Goal: Task Accomplishment & Management: Use online tool/utility

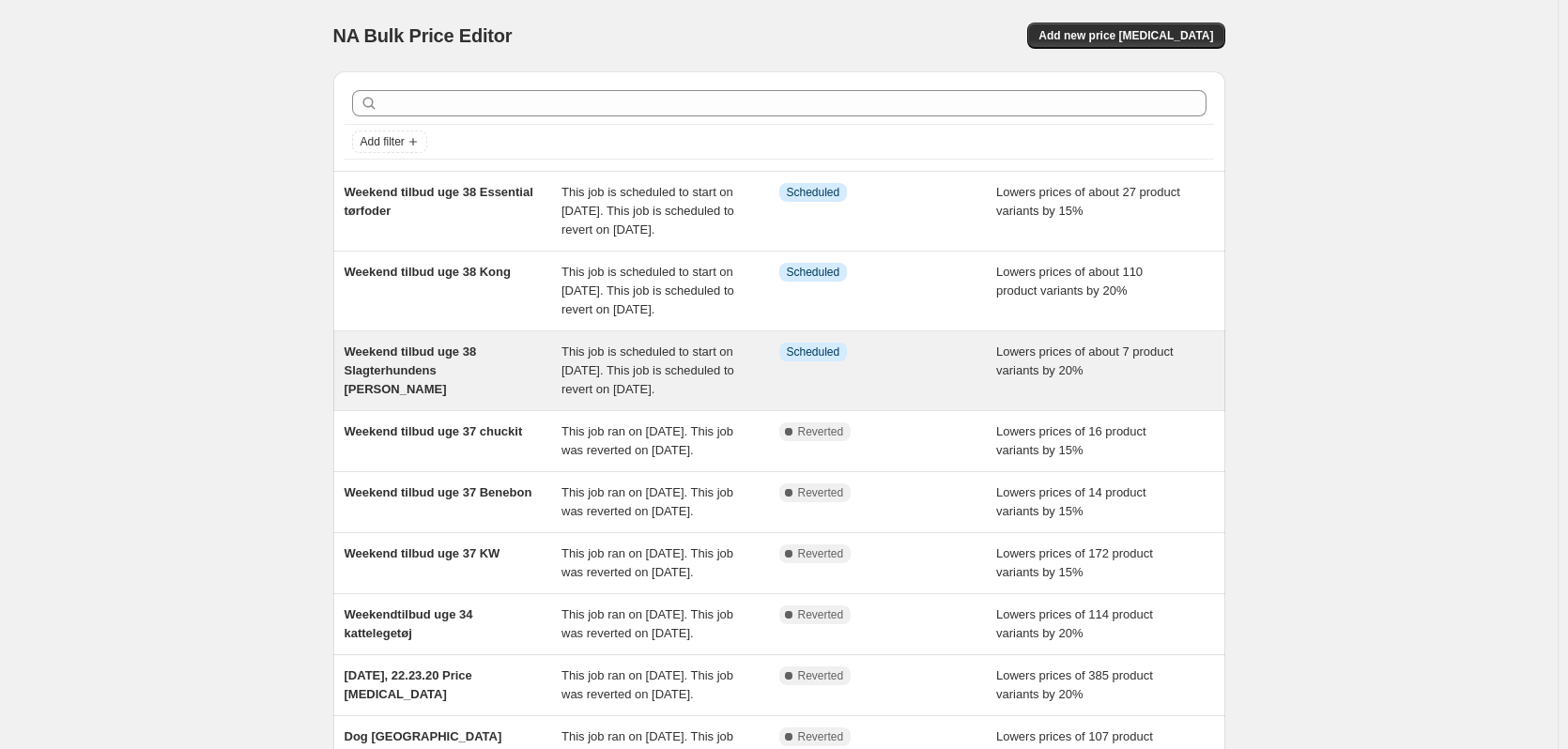
click at [738, 399] on div "This job is scheduled to start on [DATE]. This job is scheduled to revert on [D…" at bounding box center [670, 371] width 218 height 57
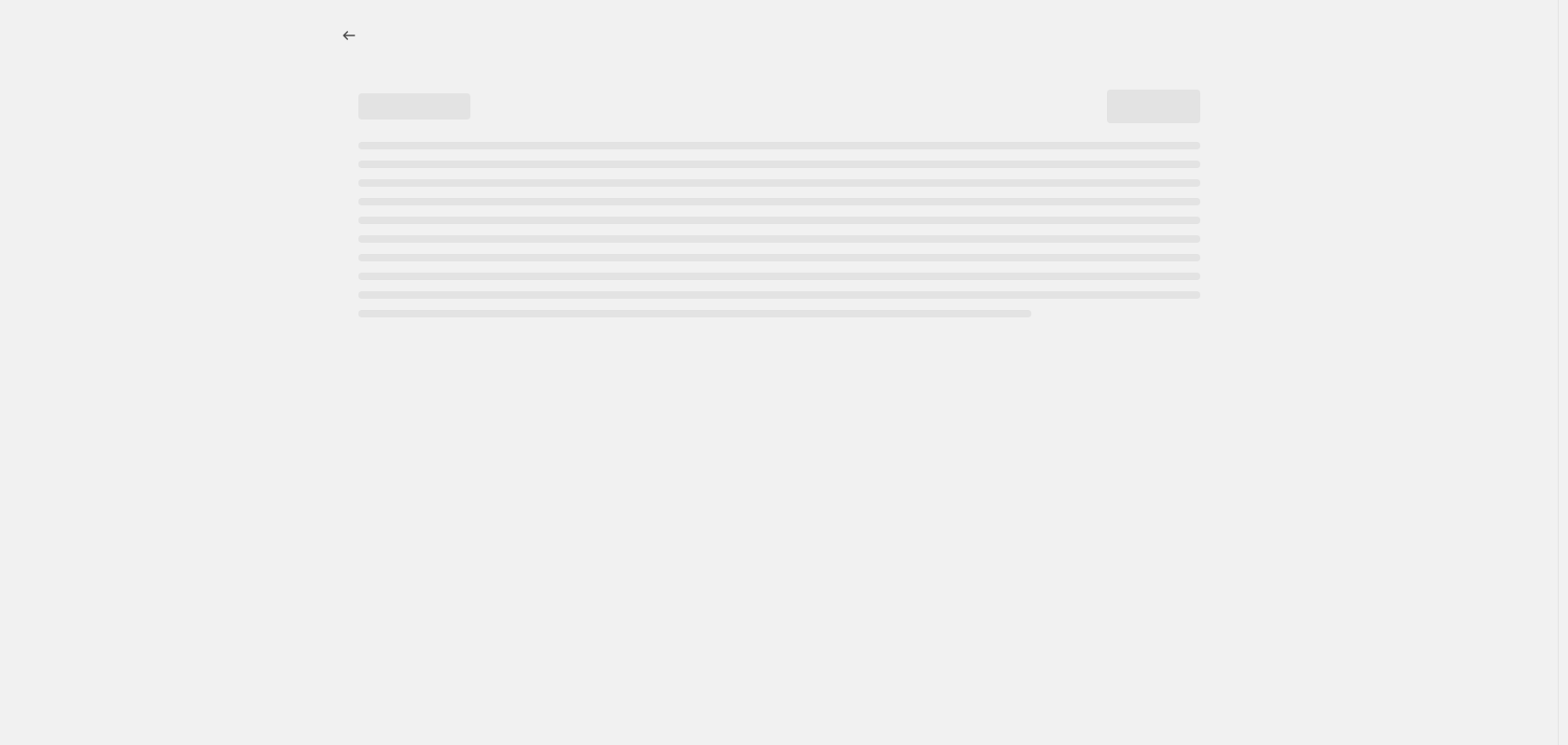
select select "percentage"
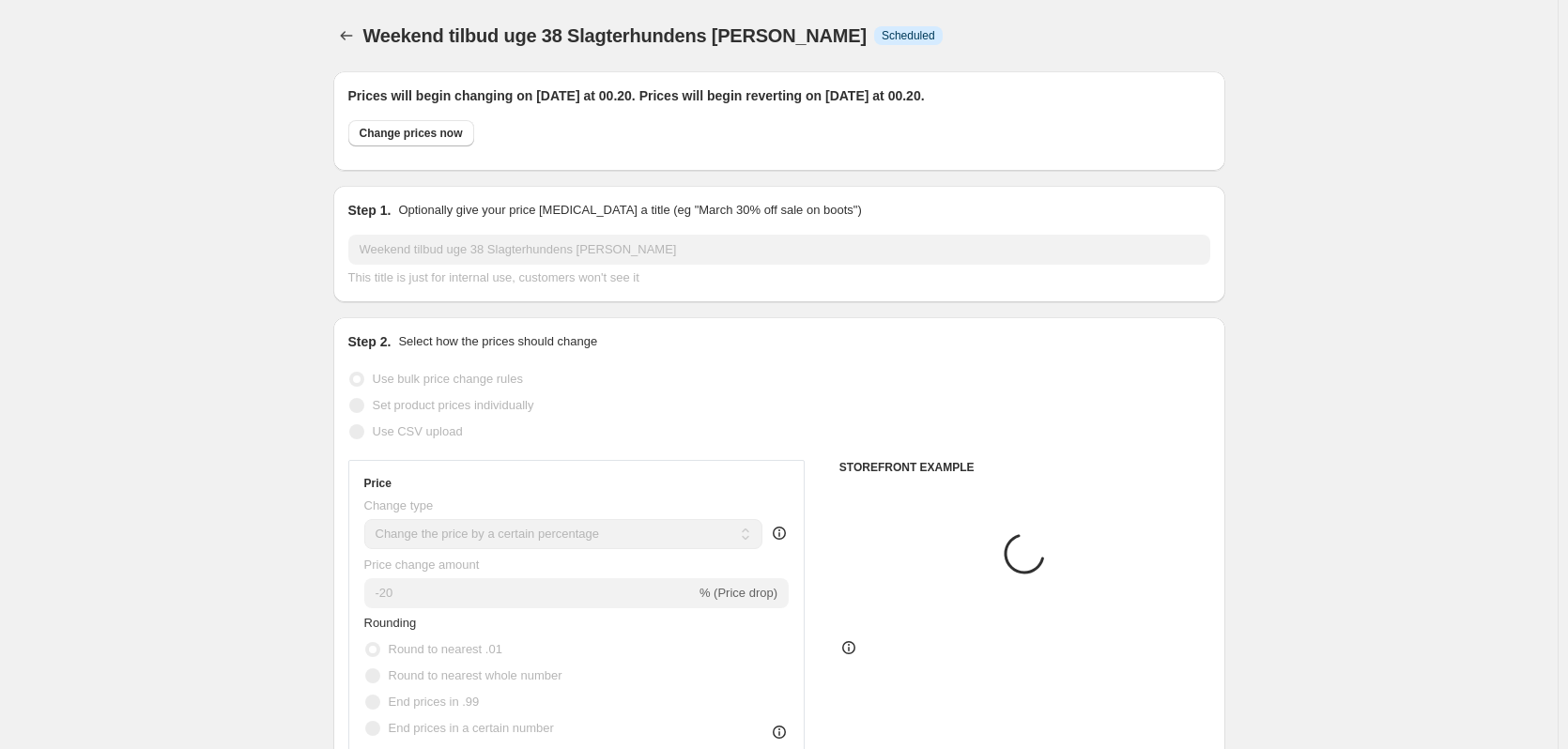
select select "collection"
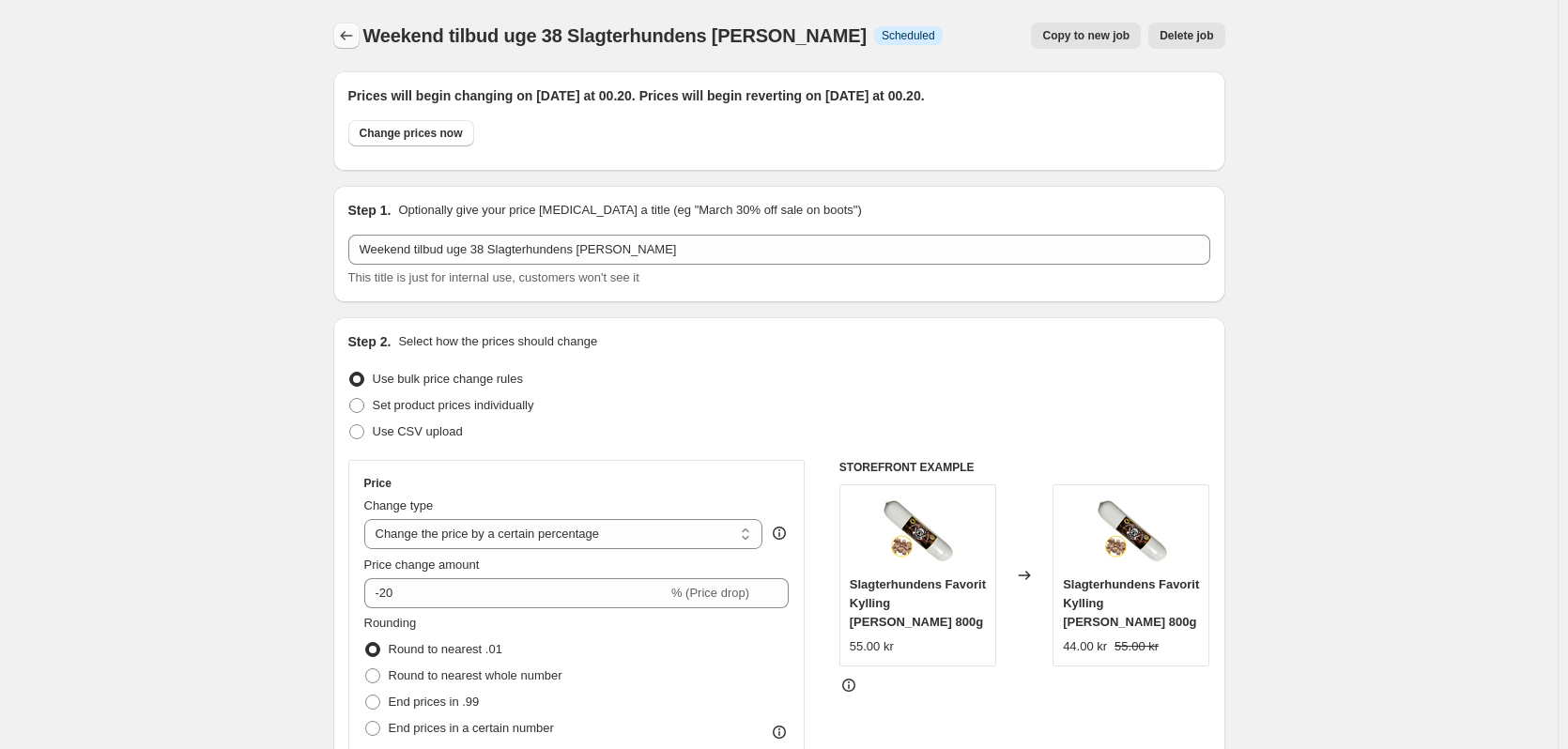
click at [356, 36] on icon "Price change jobs" at bounding box center [346, 35] width 19 height 19
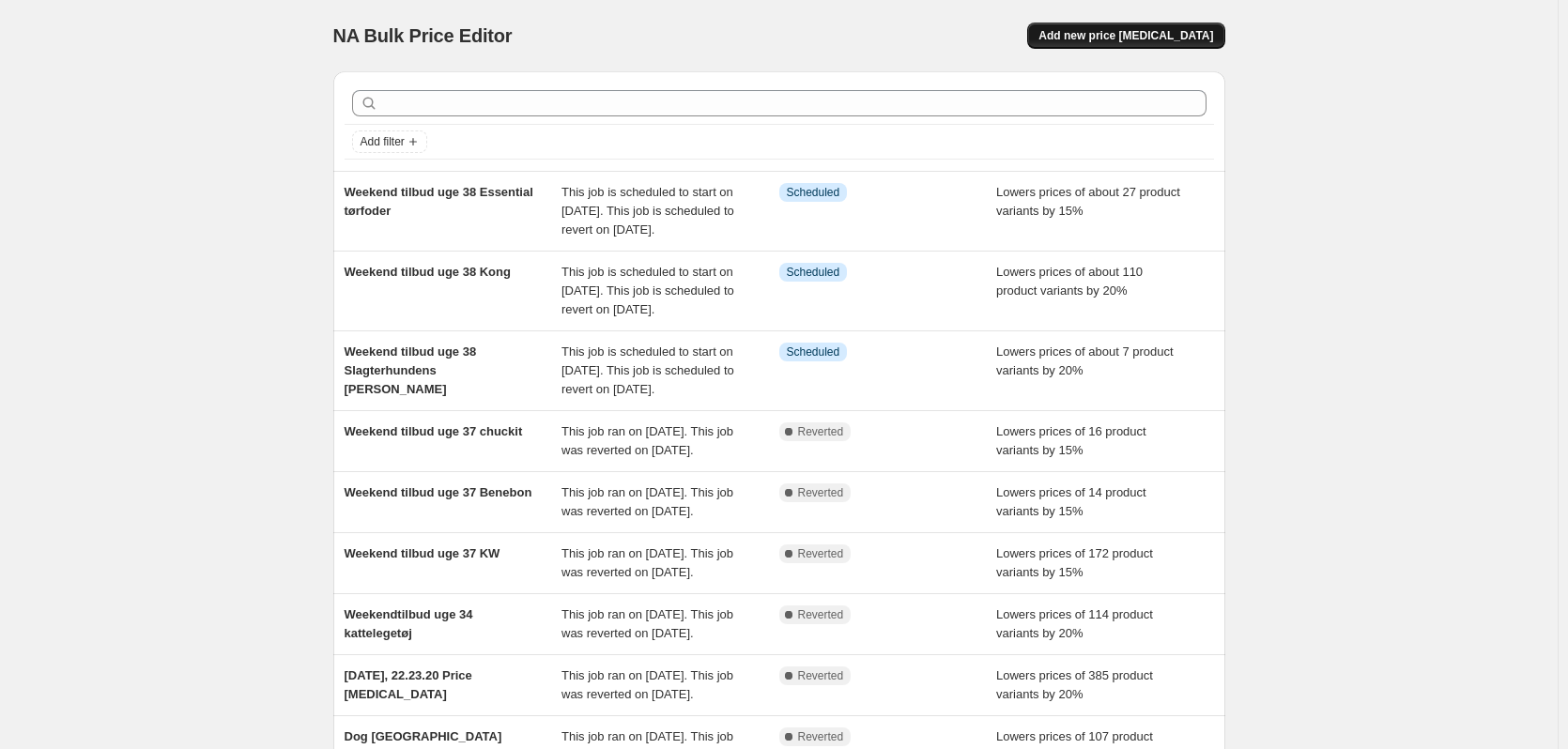
click at [1191, 44] on button "Add new price [MEDICAL_DATA]" at bounding box center [1126, 36] width 197 height 26
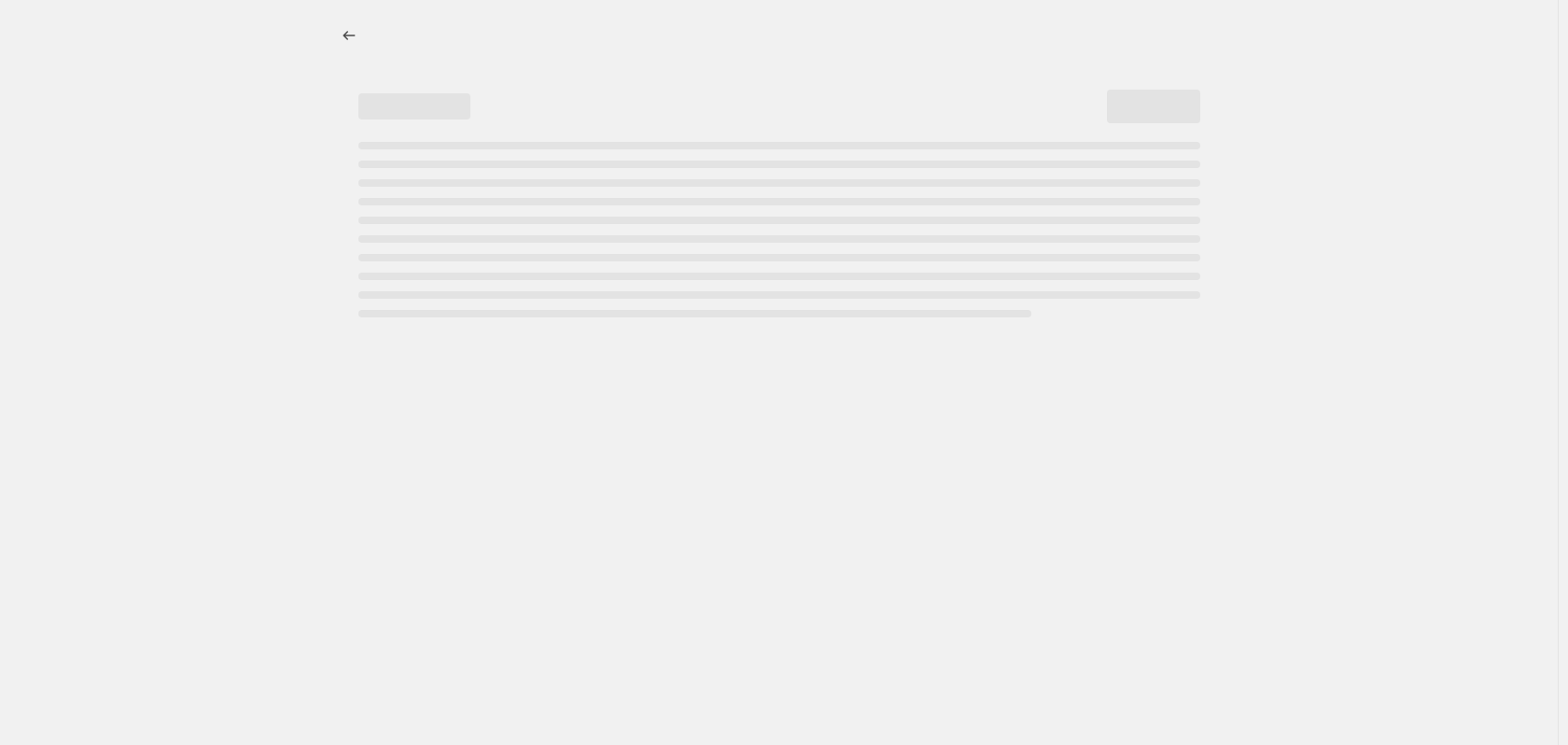
select select "percentage"
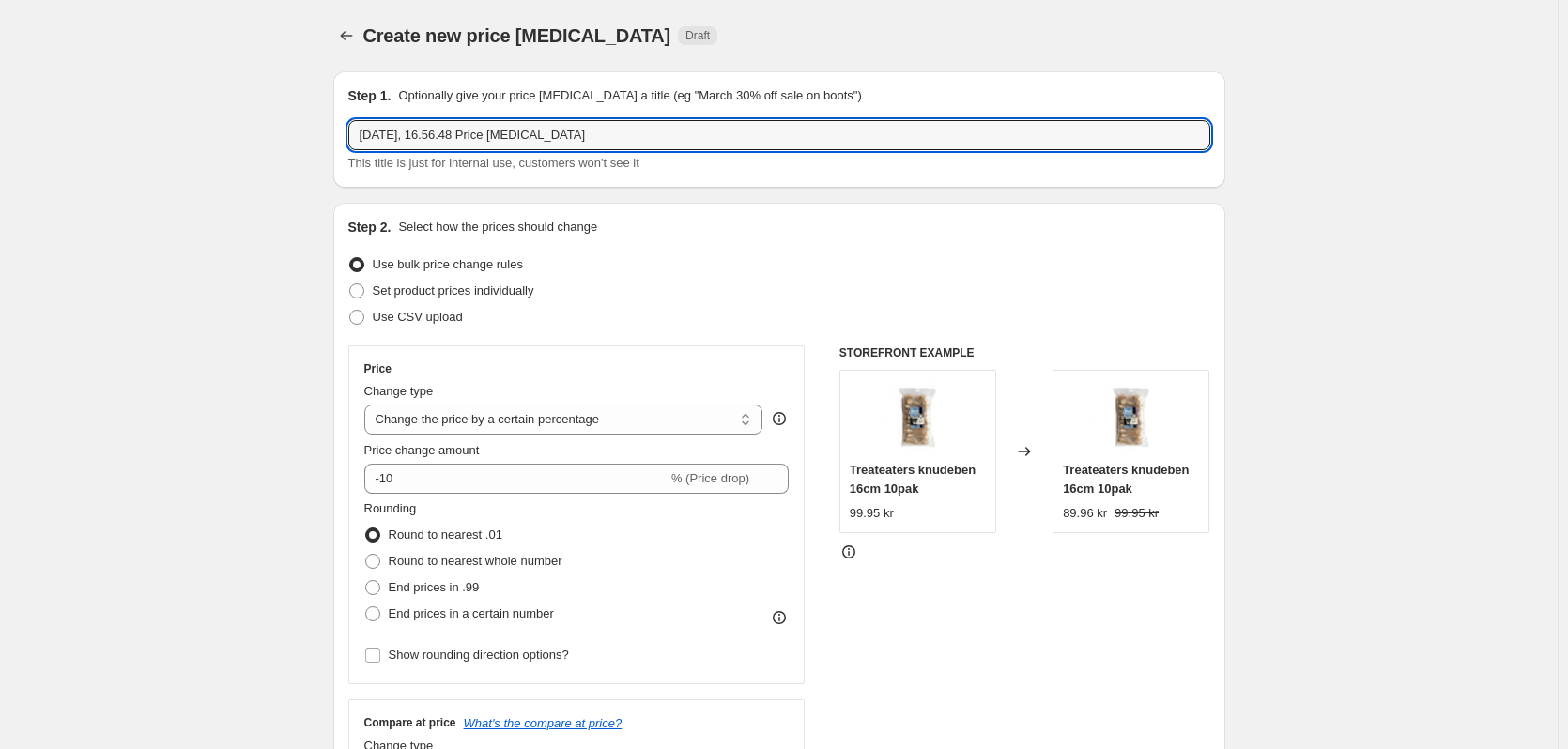
drag, startPoint x: 634, startPoint y: 141, endPoint x: 334, endPoint y: 122, distance: 300.6
type input "G&W restsalg"
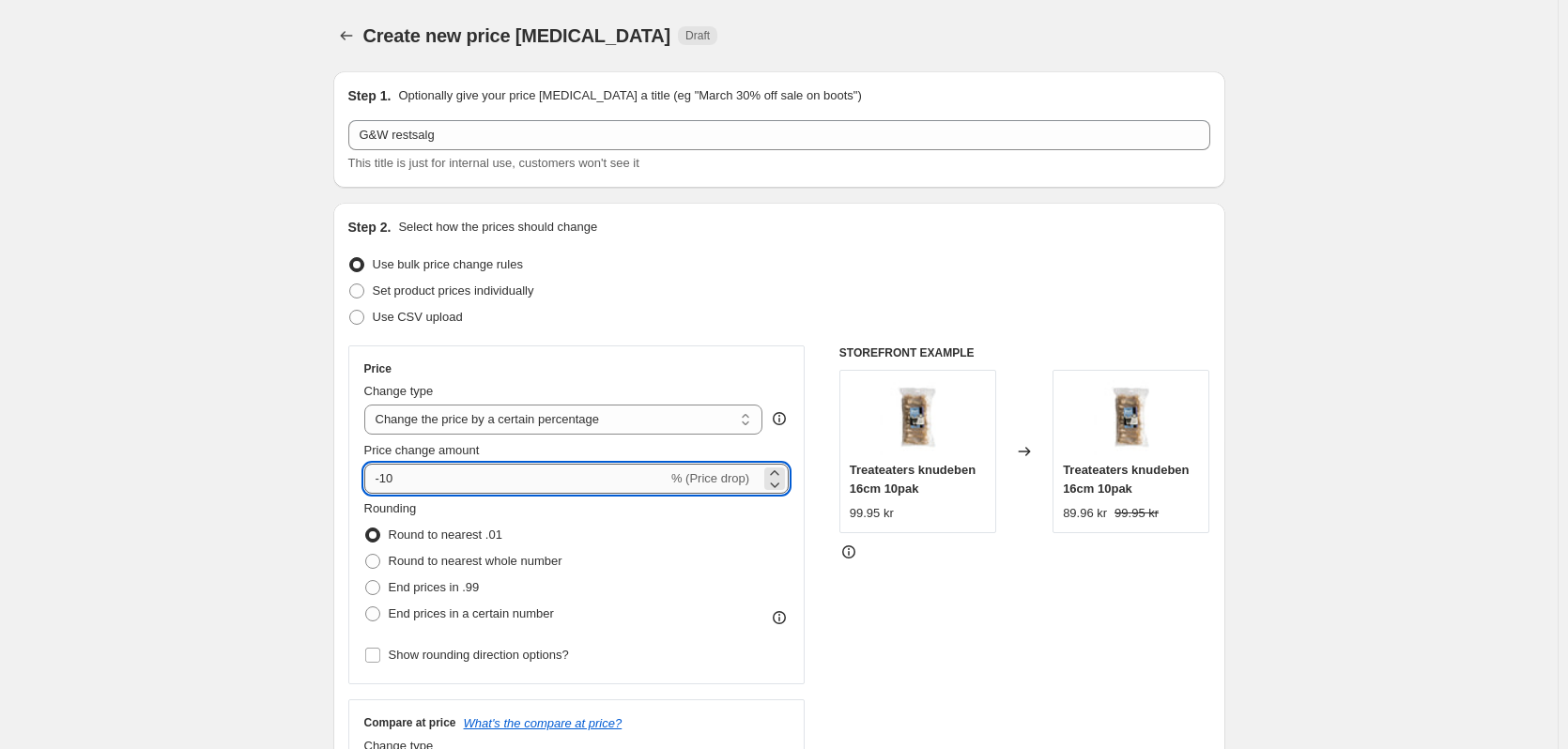
click at [567, 480] on input "-10" at bounding box center [516, 479] width 303 height 30
type input "-1"
type input "-30"
click at [645, 409] on select "Change the price to a certain amount Change the price by a certain amount Chang…" at bounding box center [564, 419] width 399 height 30
click at [368, 404] on select "Change the price to a certain amount Change the price by a certain amount Chang…" at bounding box center [564, 419] width 399 height 30
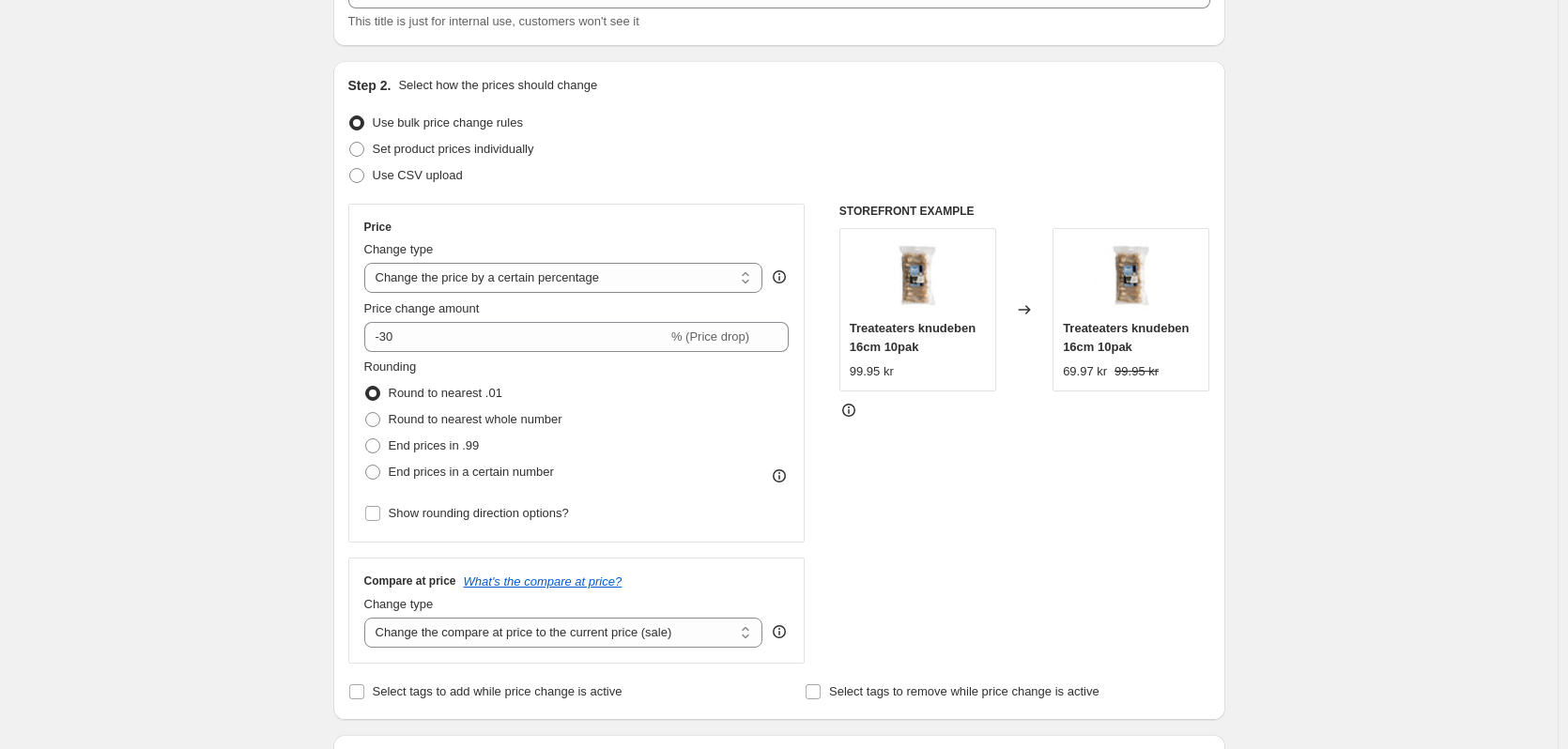
scroll to position [282, 0]
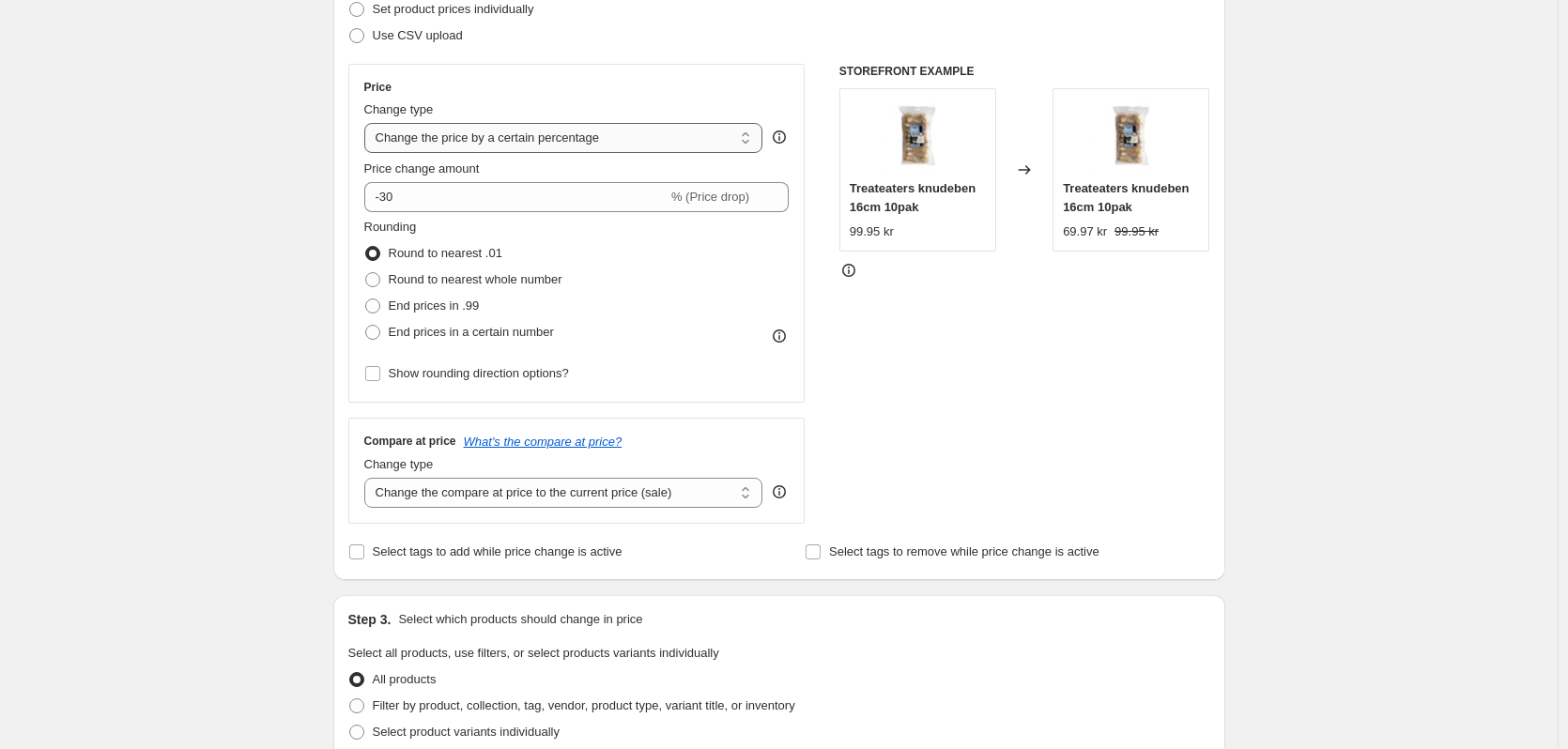
click at [484, 130] on select "Change the price to a certain amount Change the price by a certain amount Chang…" at bounding box center [564, 138] width 399 height 30
select select "to"
click at [368, 123] on select "Change the price to a certain amount Change the price by a certain amount Chang…" at bounding box center [564, 138] width 399 height 30
type input "80.00"
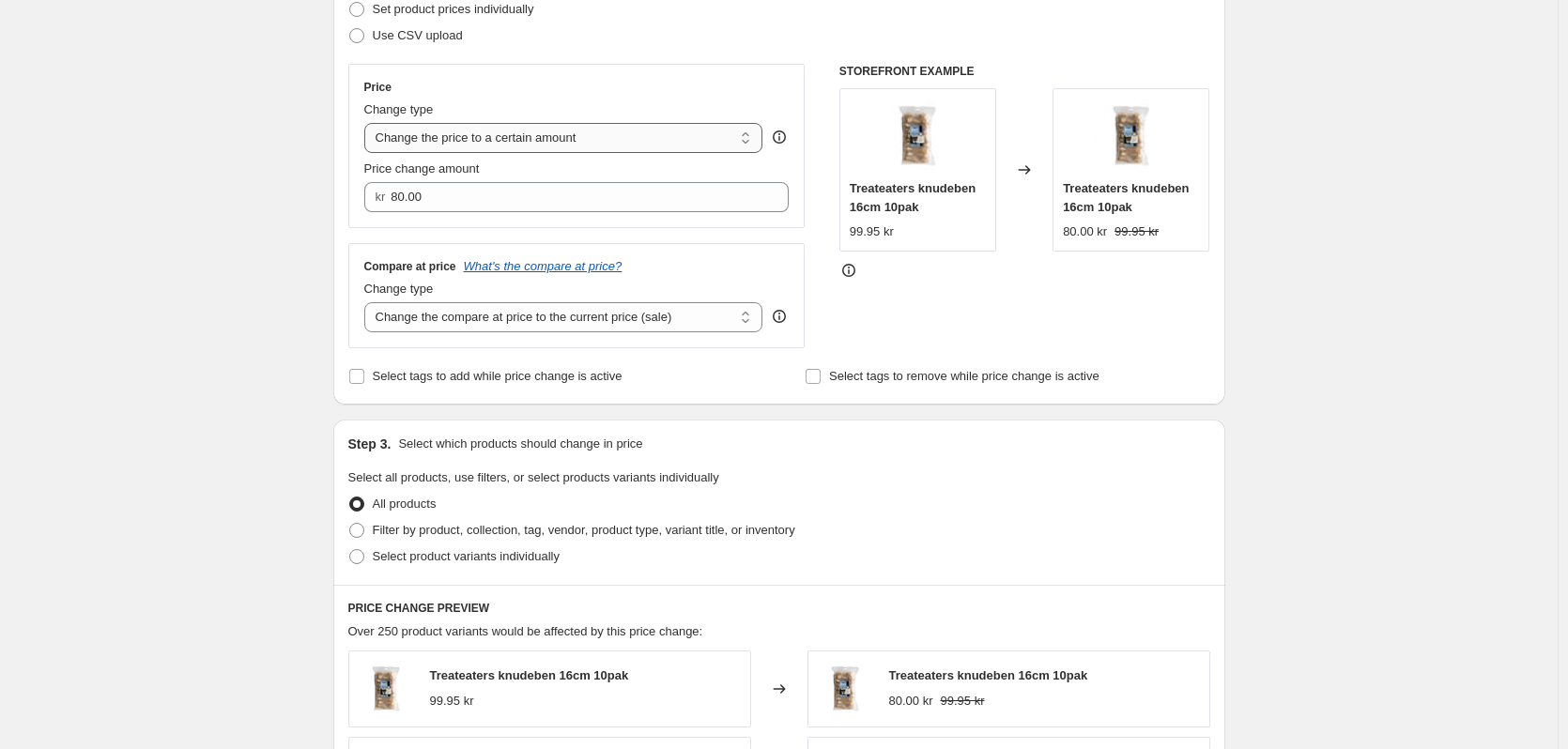
click at [607, 144] on select "Change the price to a certain amount Change the price by a certain amount Chang…" at bounding box center [564, 138] width 399 height 30
select select "percentage"
click at [368, 123] on select "Change the price to a certain amount Change the price by a certain amount Chang…" at bounding box center [564, 138] width 399 height 30
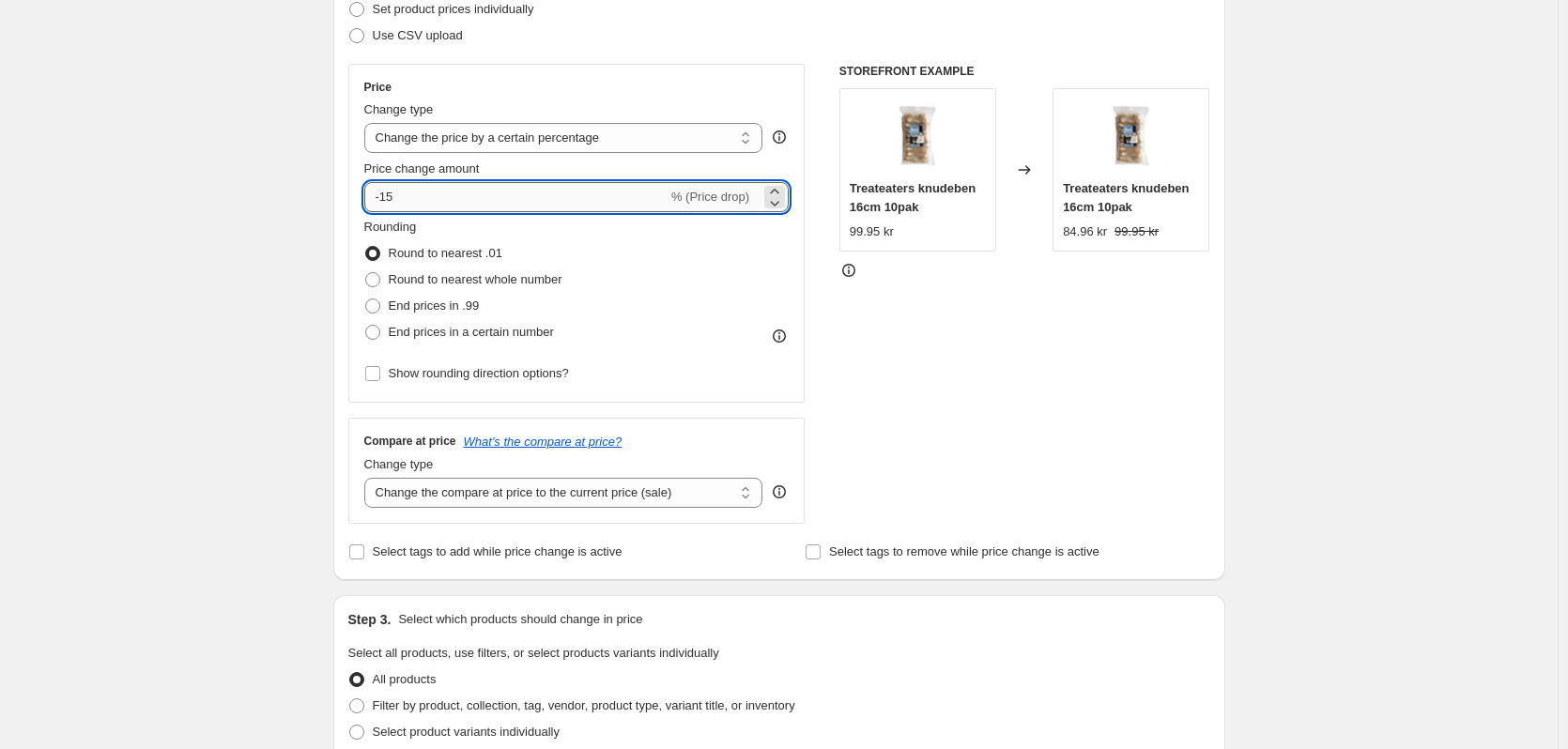
click at [568, 195] on input "-15" at bounding box center [516, 197] width 303 height 30
type input "-1"
type input "-30"
click at [376, 274] on span at bounding box center [373, 279] width 15 height 15
click at [367, 273] on input "Round to nearest whole number" at bounding box center [366, 272] width 1 height 1
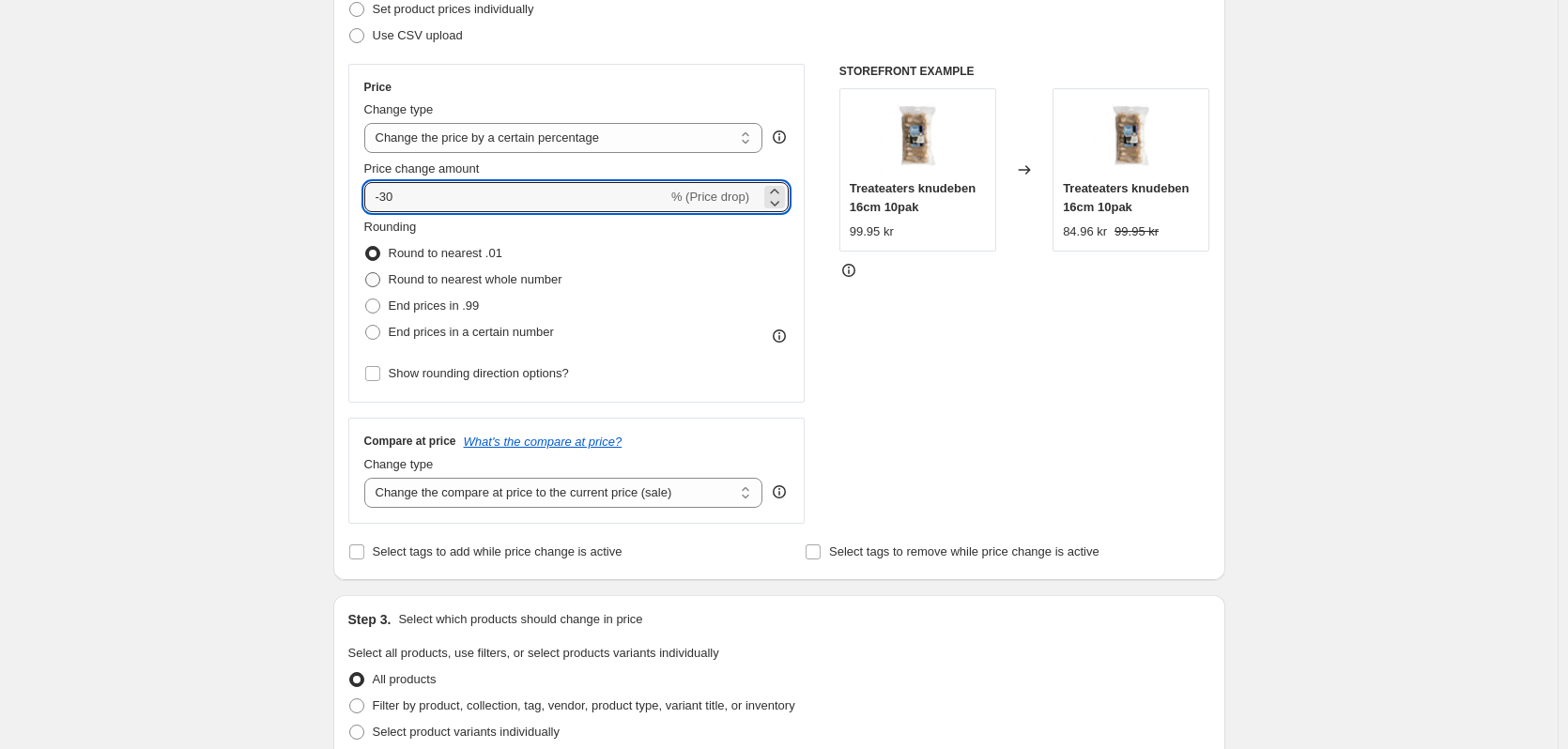
radio input "true"
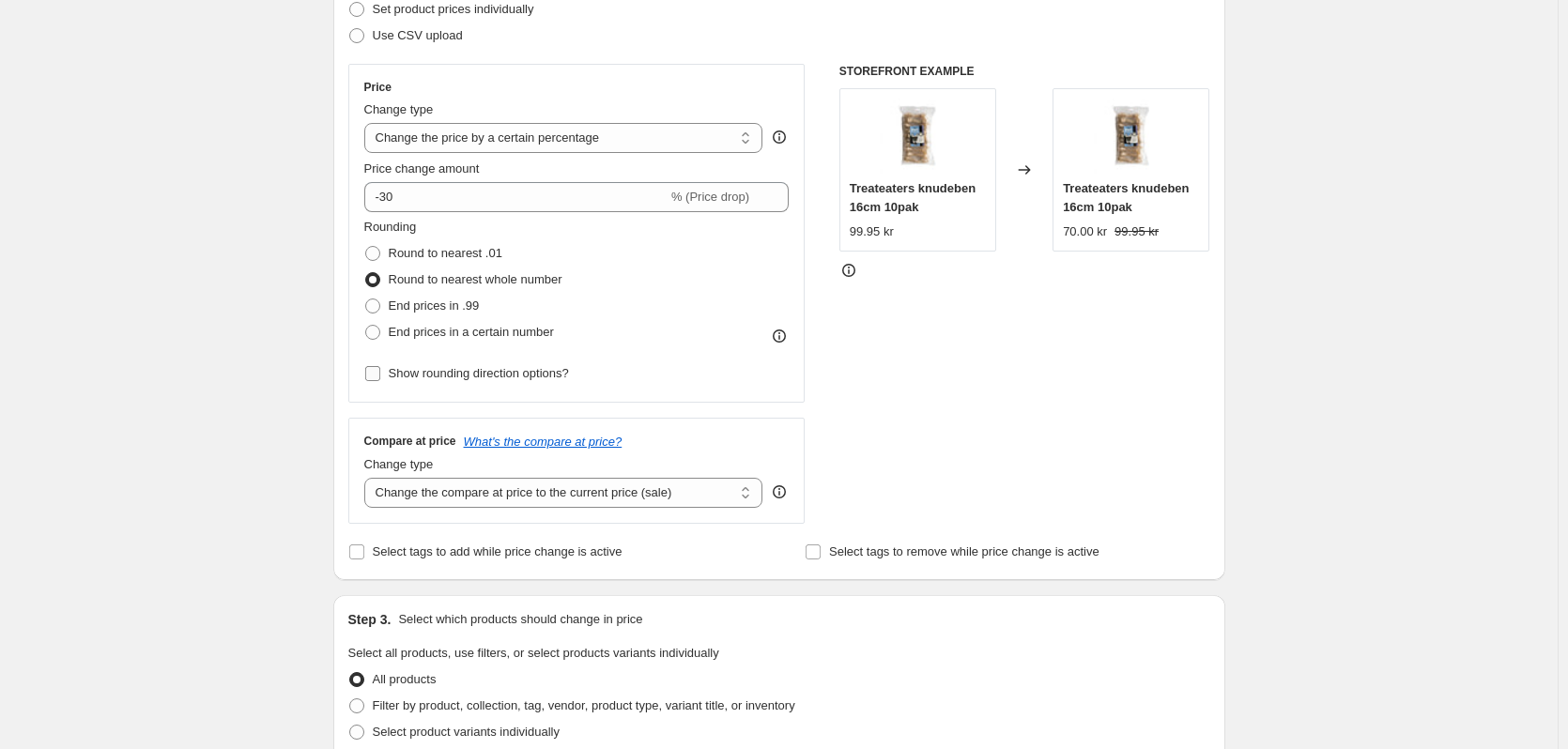
click at [370, 373] on input "Show rounding direction options?" at bounding box center [373, 374] width 15 height 15
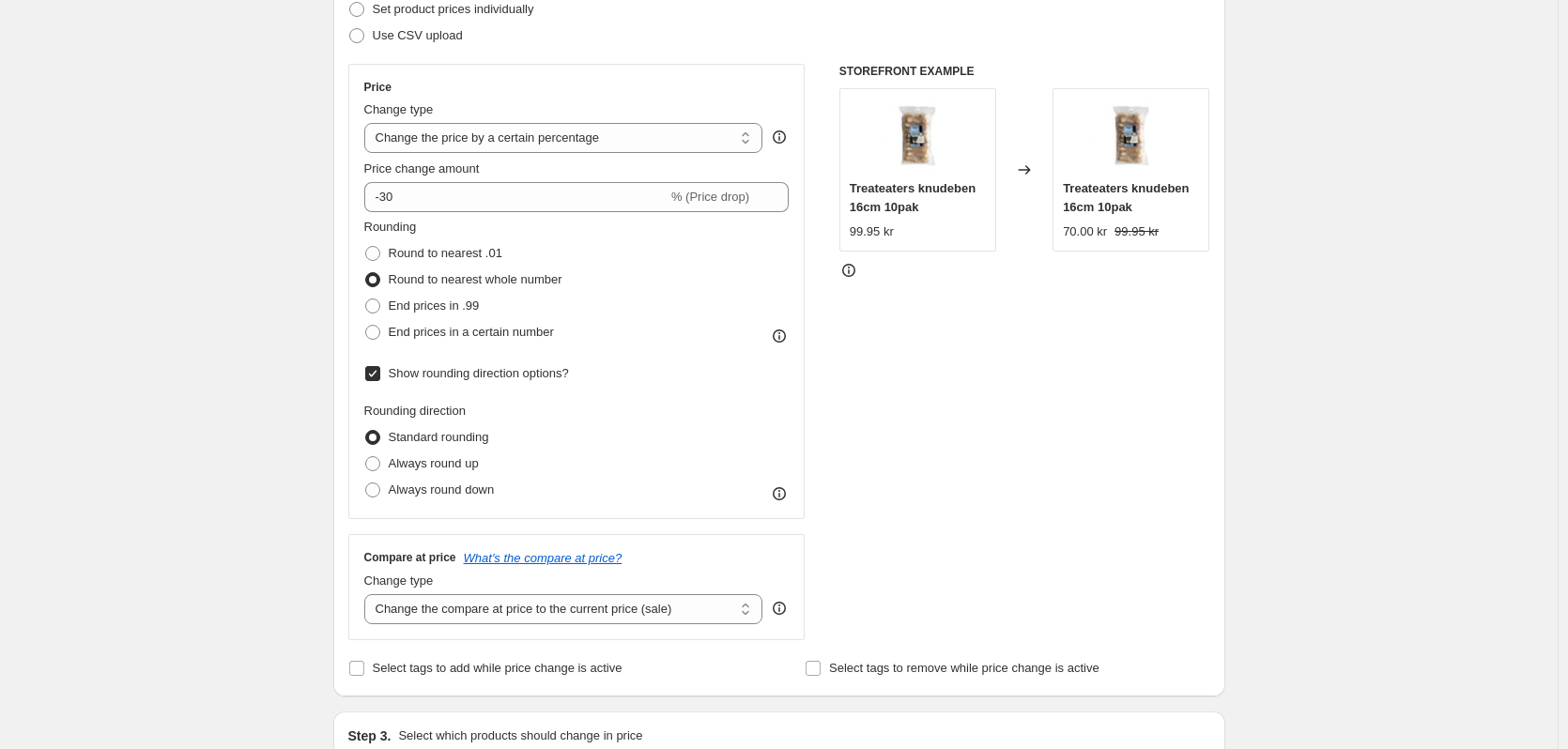
click at [374, 374] on input "Show rounding direction options?" at bounding box center [373, 374] width 15 height 15
checkbox input "false"
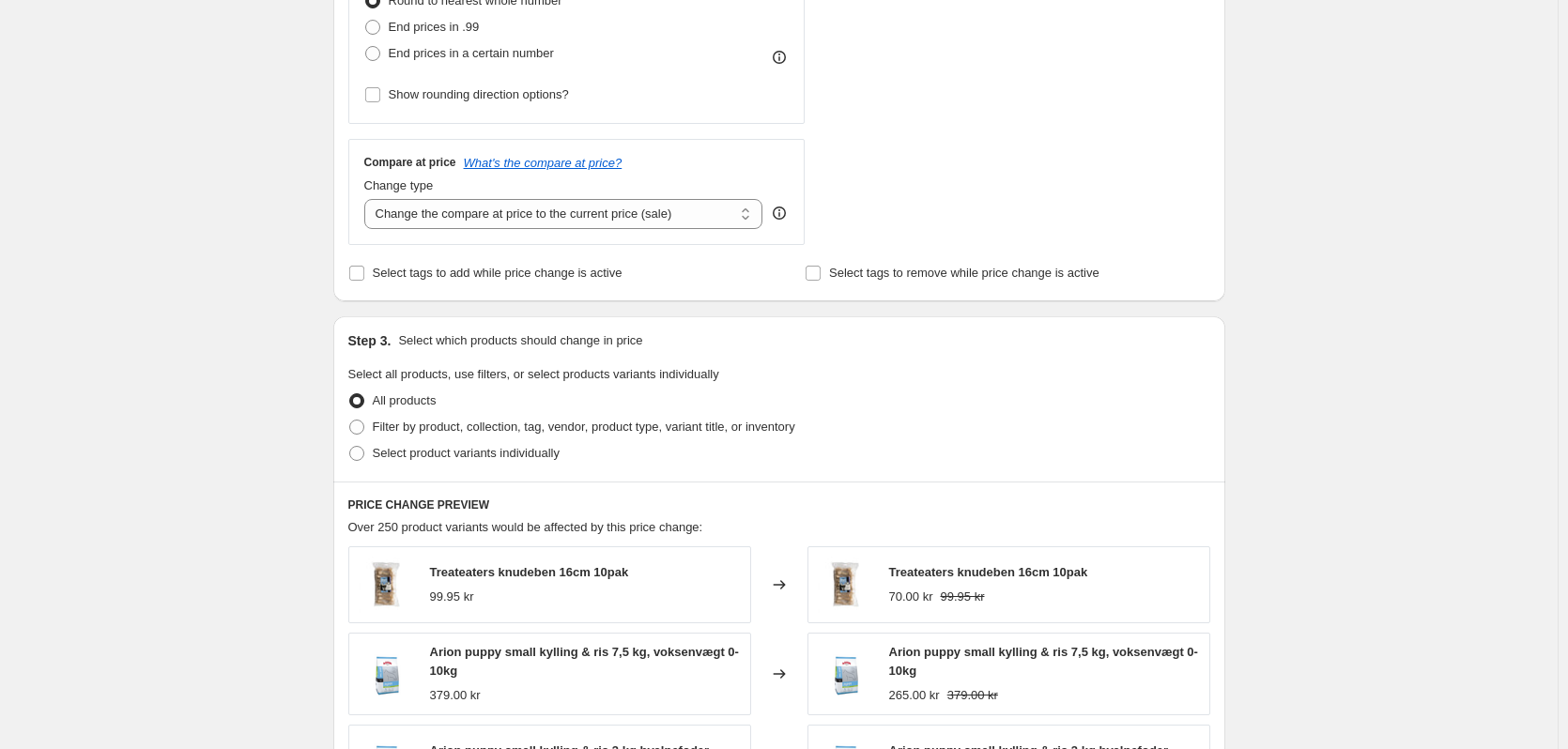
scroll to position [563, 0]
click at [359, 276] on input "Select tags to add while price change is active" at bounding box center [357, 270] width 15 height 15
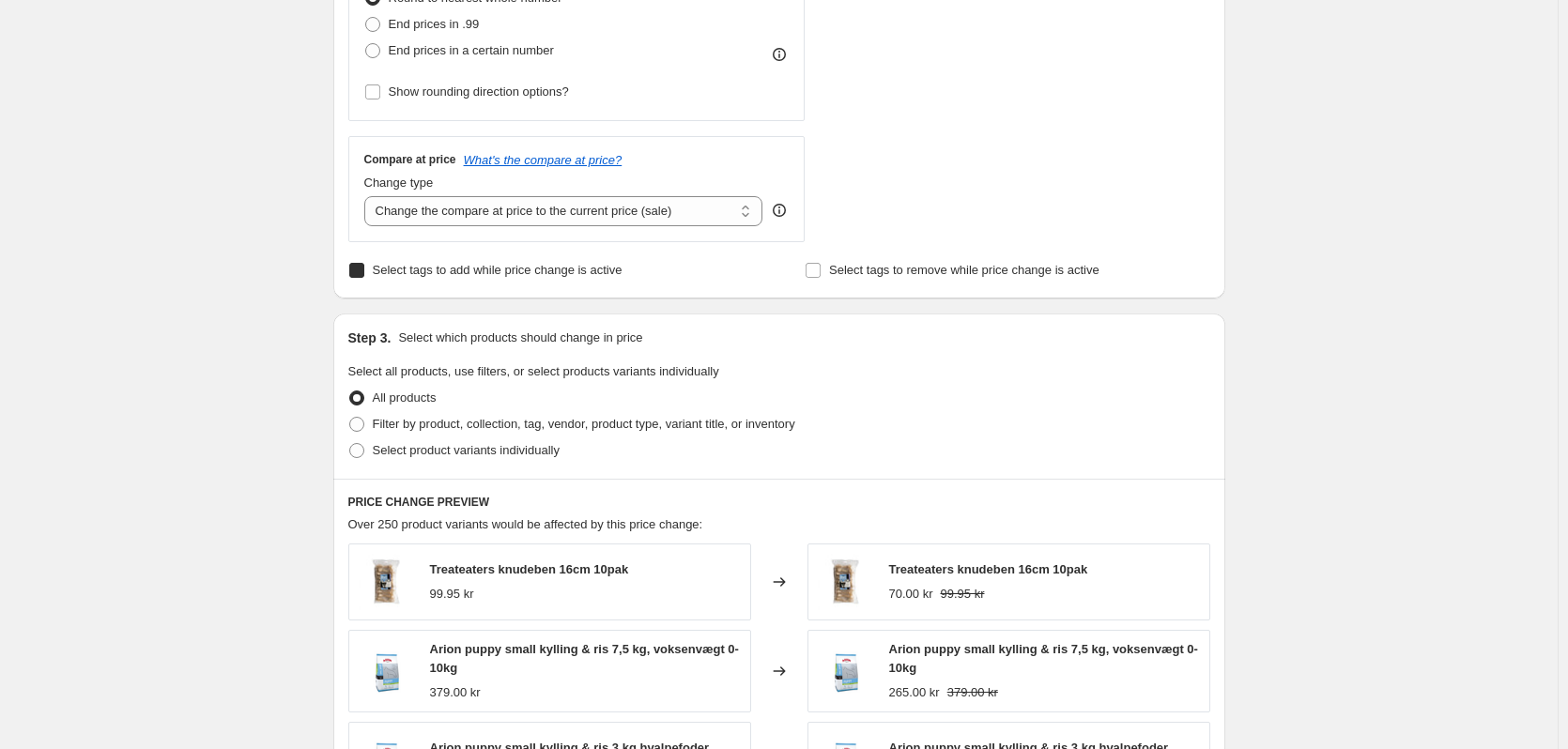
checkbox input "true"
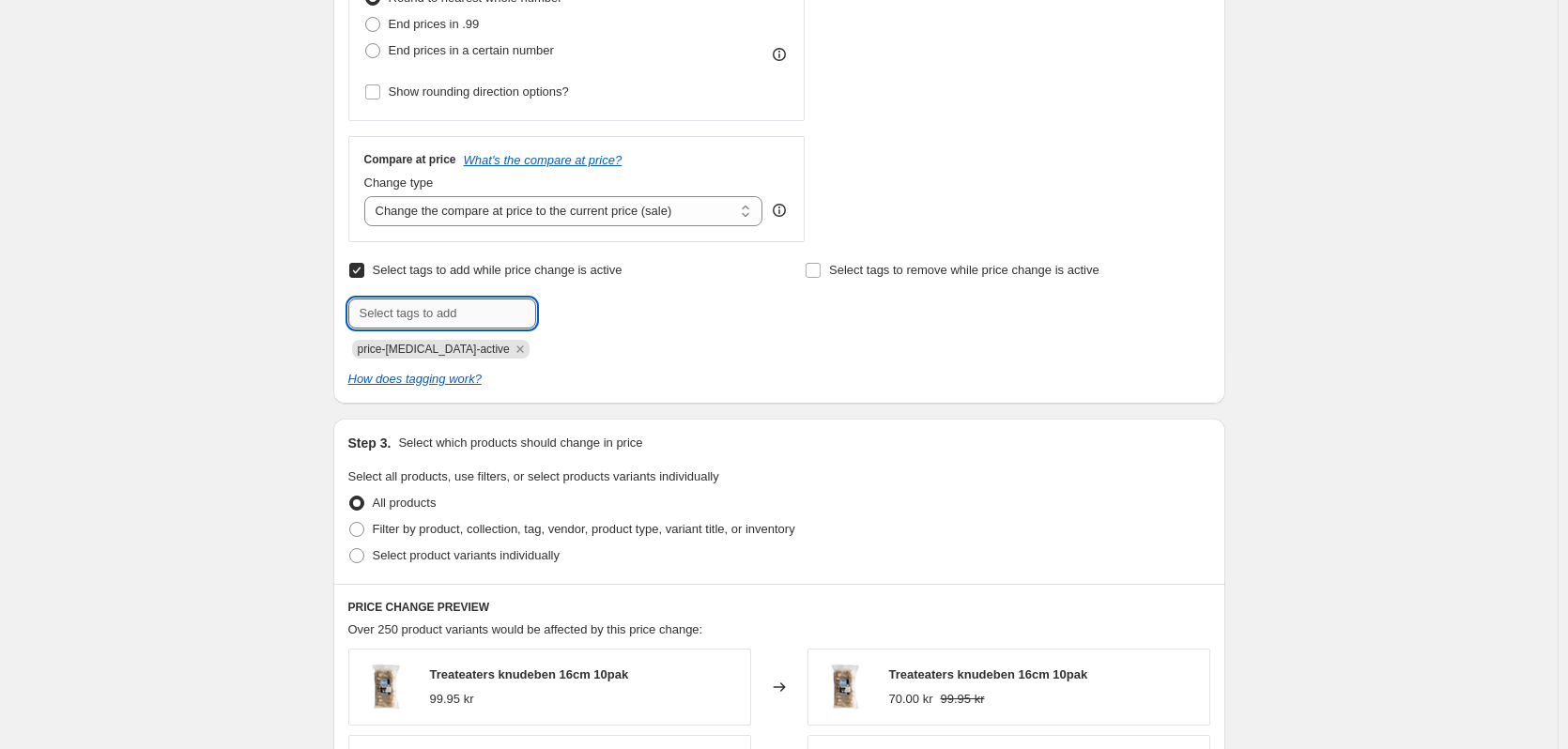
drag, startPoint x: 430, startPoint y: 317, endPoint x: 459, endPoint y: 316, distance: 29.0
click at [431, 317] on input "text" at bounding box center [442, 314] width 188 height 30
type input "restsalg"
click at [592, 316] on span "restsalg" at bounding box center [597, 311] width 43 height 13
click at [671, 307] on div at bounding box center [550, 314] width 404 height 30
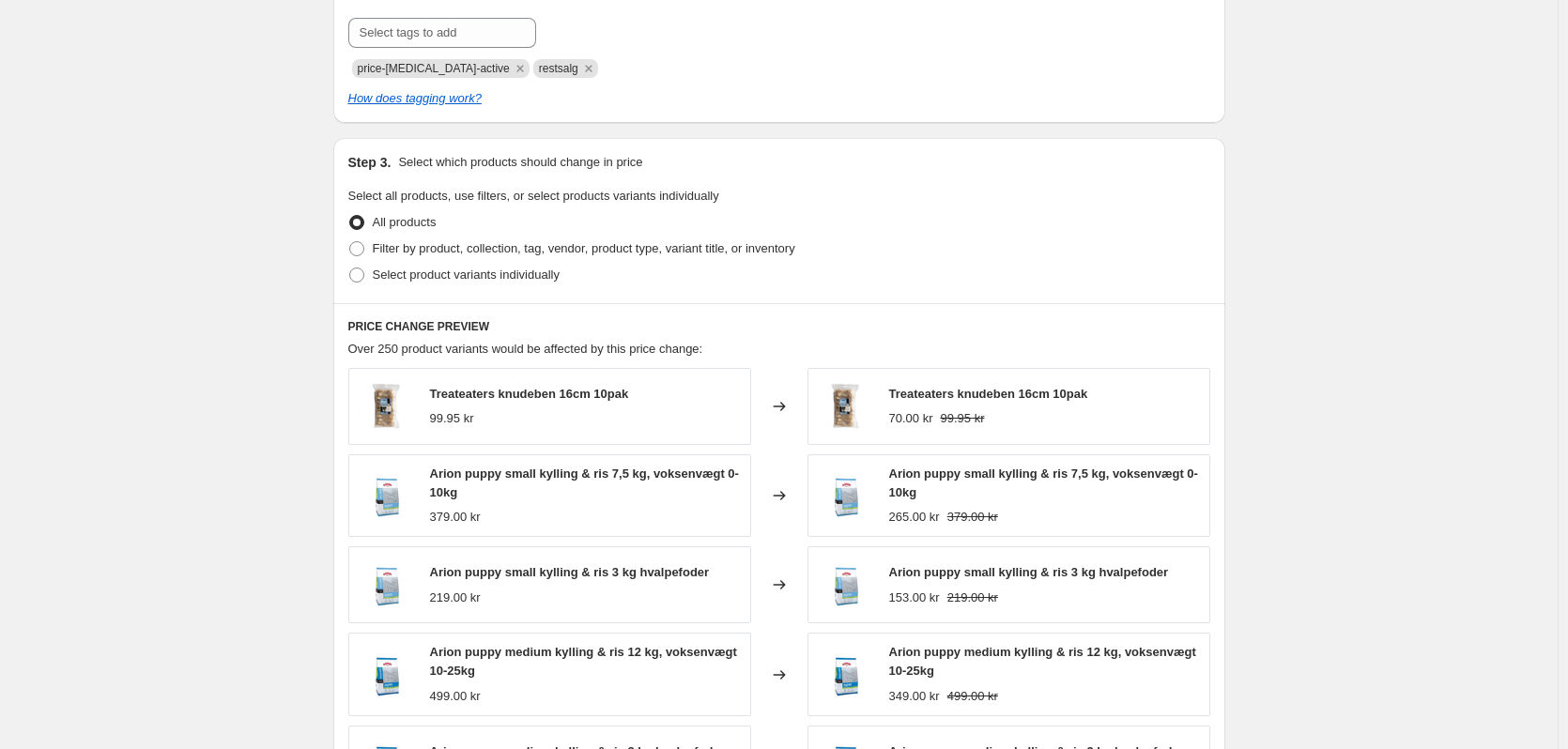
scroll to position [845, 0]
click at [361, 249] on span at bounding box center [357, 247] width 15 height 15
click at [351, 241] on input "Filter by product, collection, tag, vendor, product type, variant title, or inv…" at bounding box center [350, 240] width 1 height 1
radio input "true"
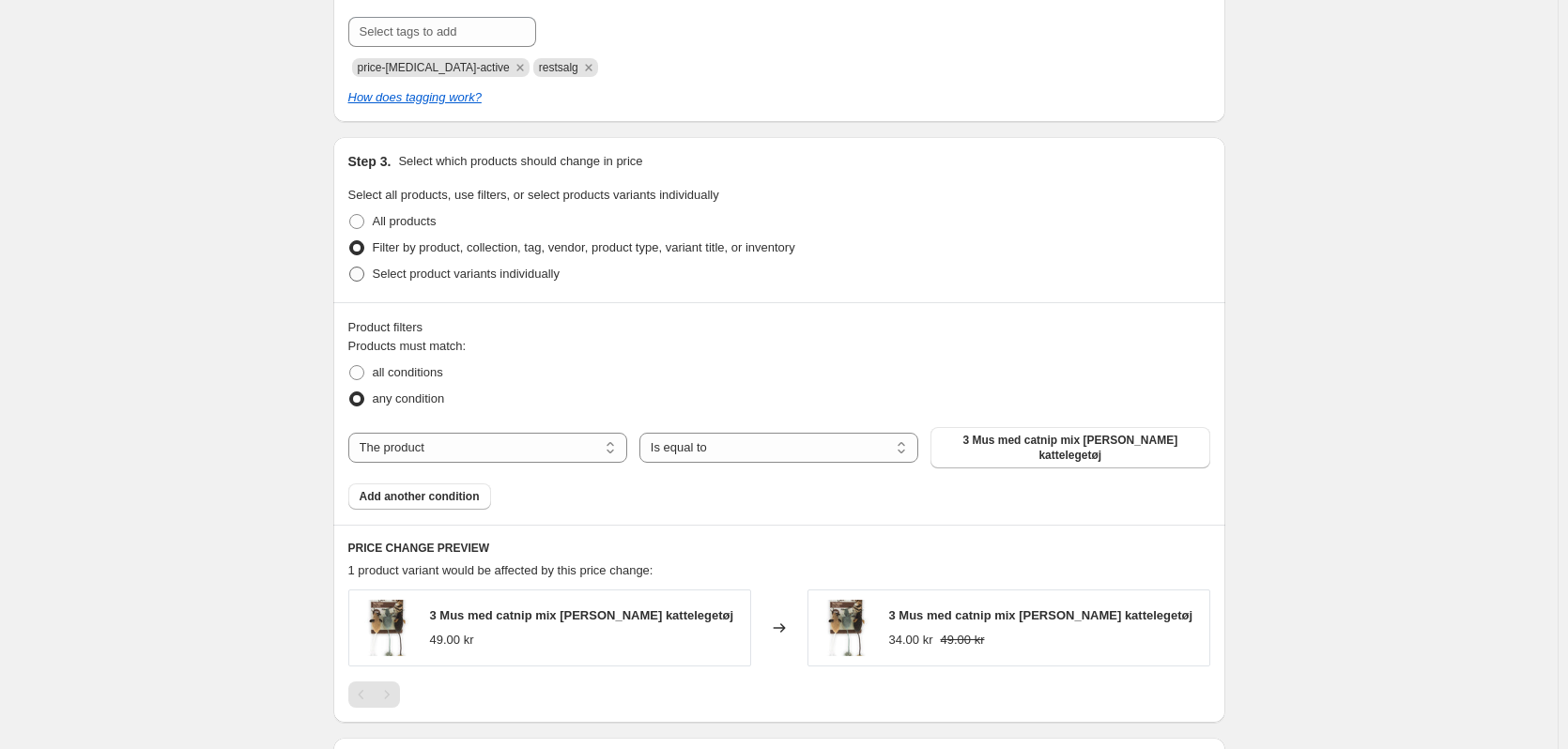
click at [358, 278] on span at bounding box center [357, 273] width 15 height 15
click at [351, 267] on input "Select product variants individually" at bounding box center [350, 266] width 1 height 1
radio input "true"
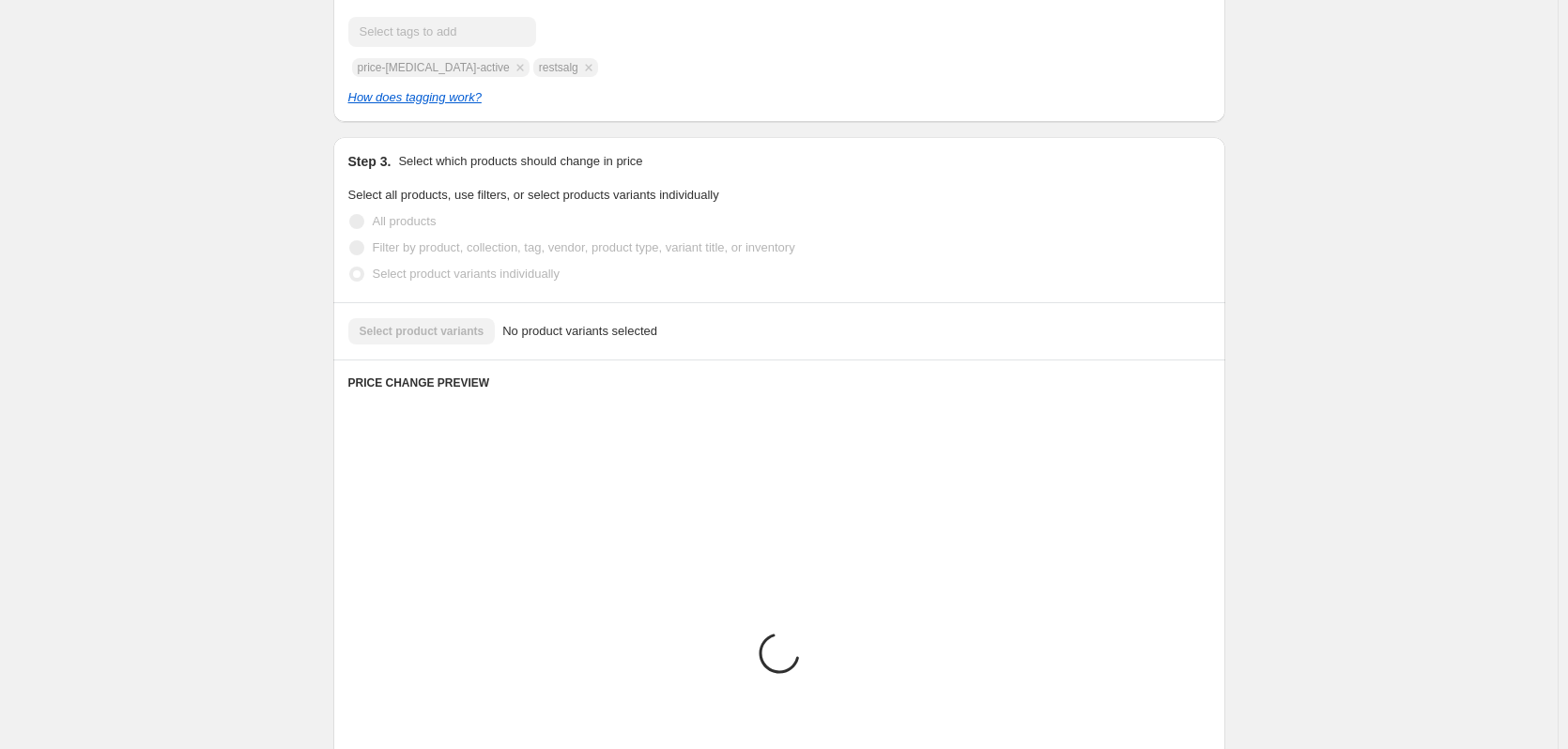
scroll to position [818, 0]
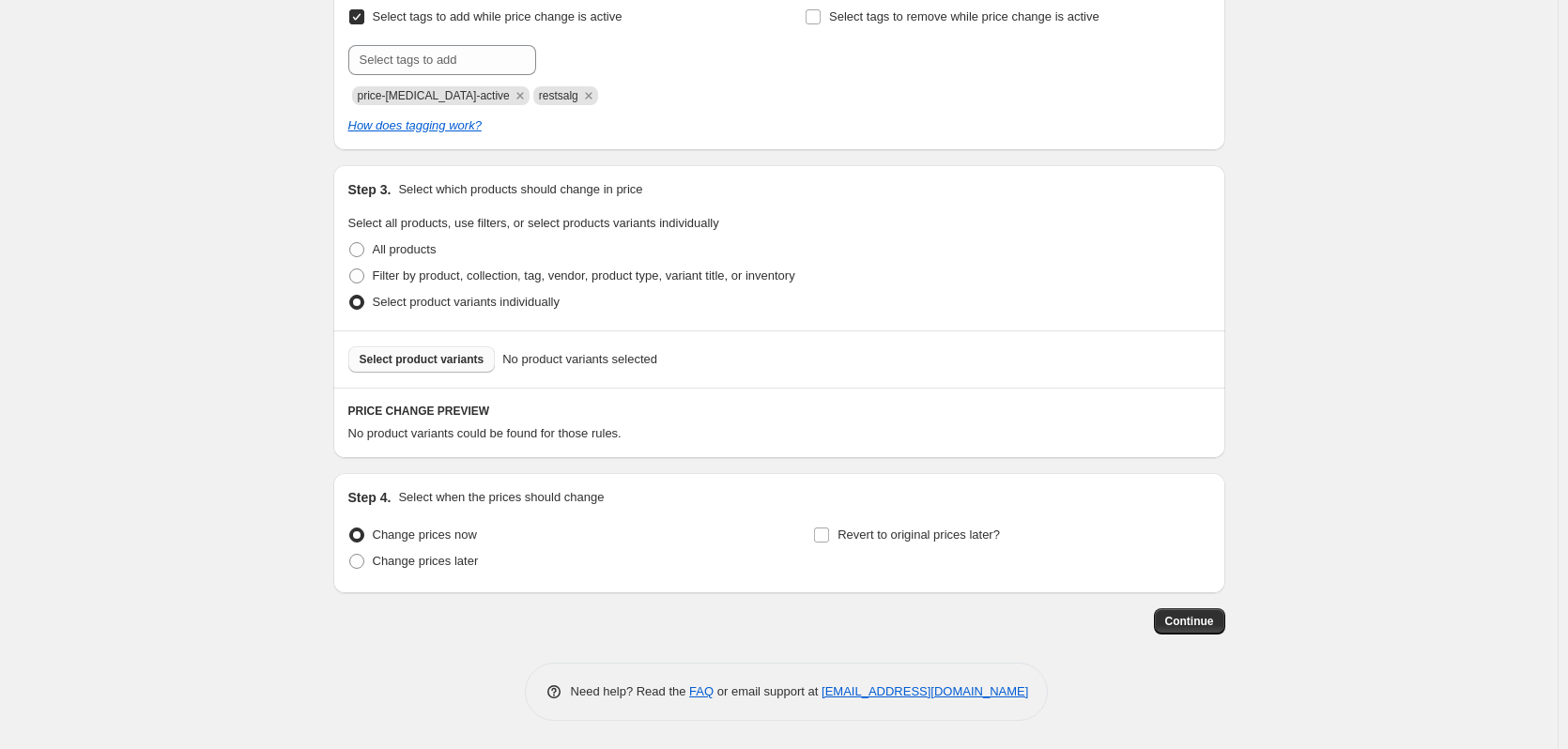
click at [473, 368] on button "Select product variants" at bounding box center [422, 360] width 147 height 26
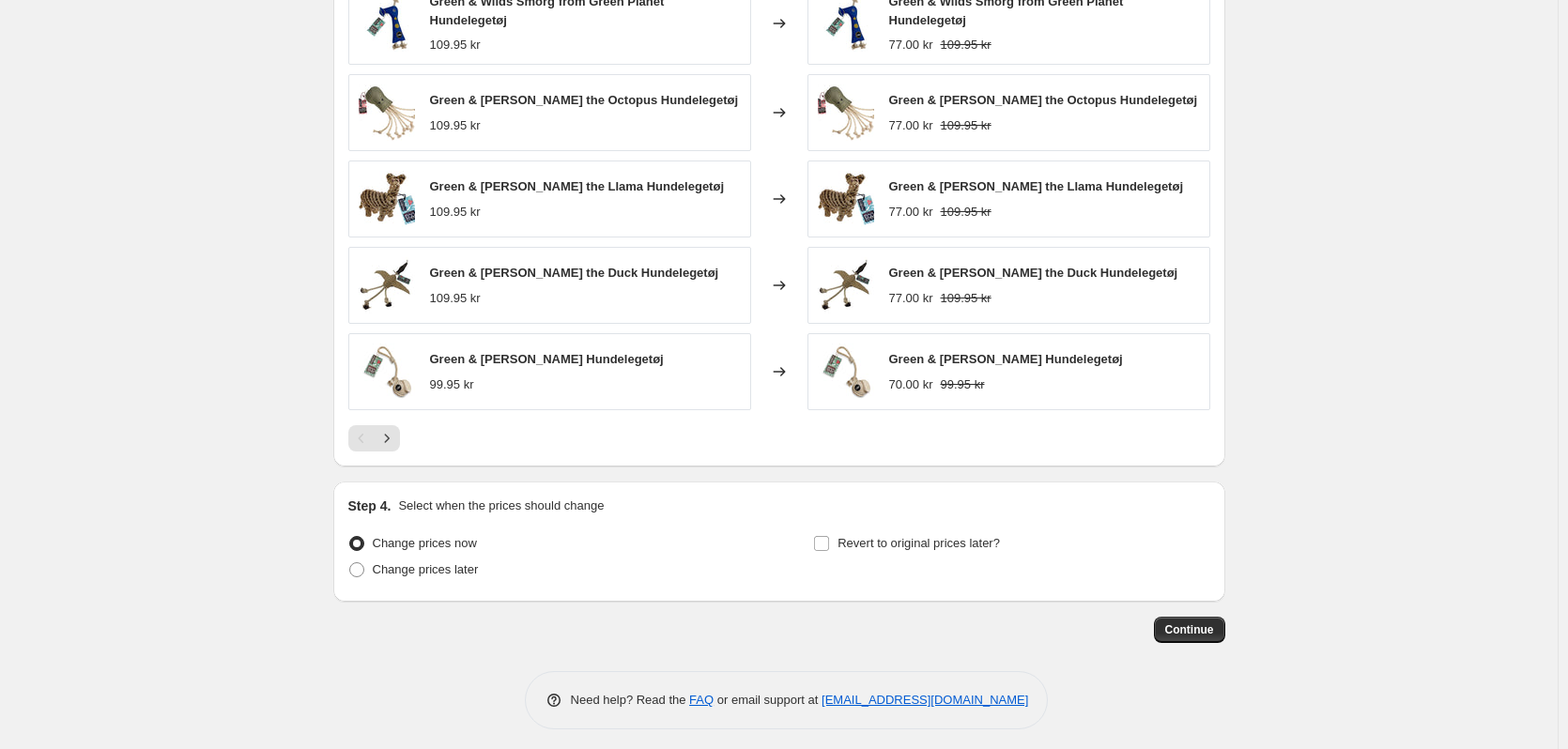
scroll to position [1296, 0]
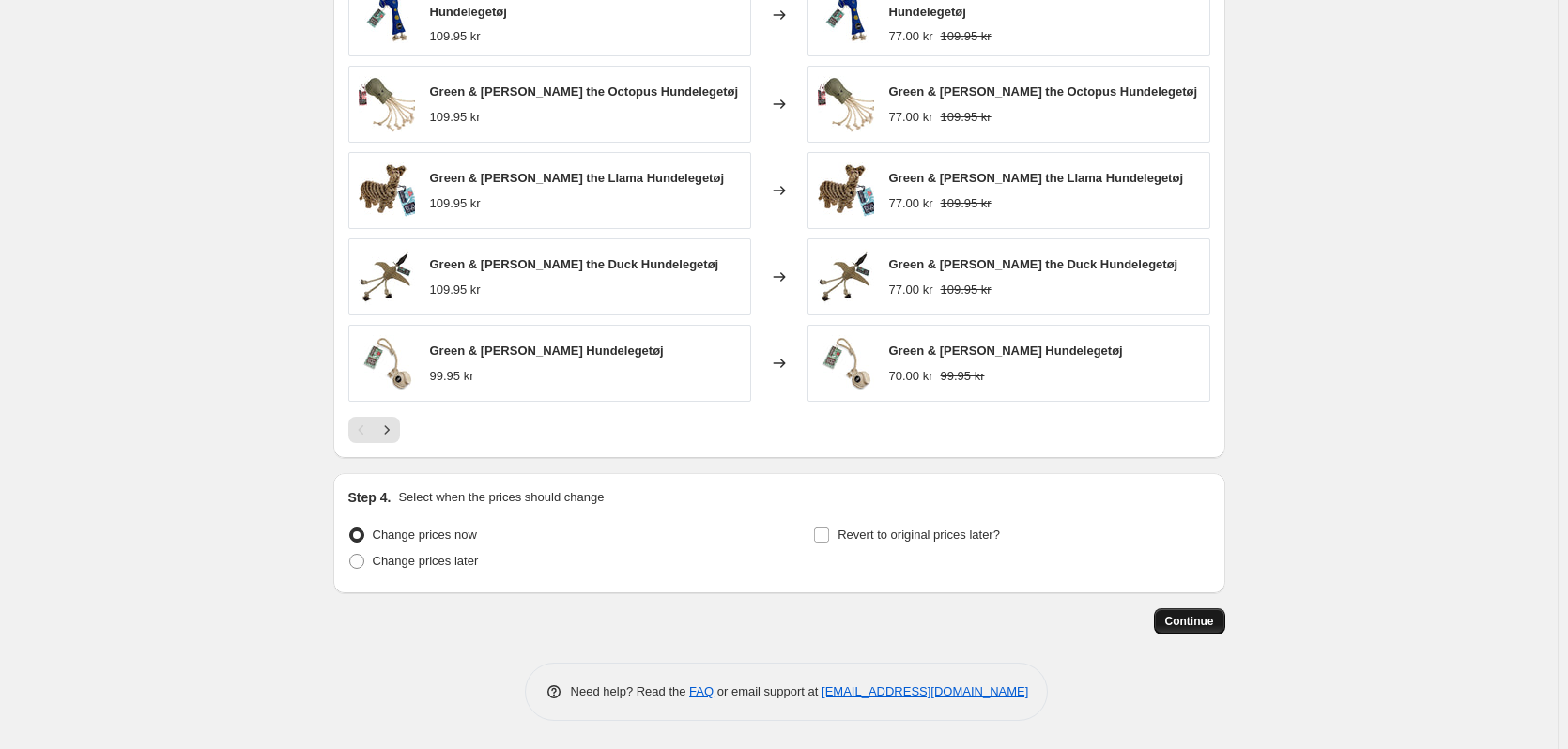
click at [1204, 629] on span "Continue" at bounding box center [1189, 621] width 49 height 15
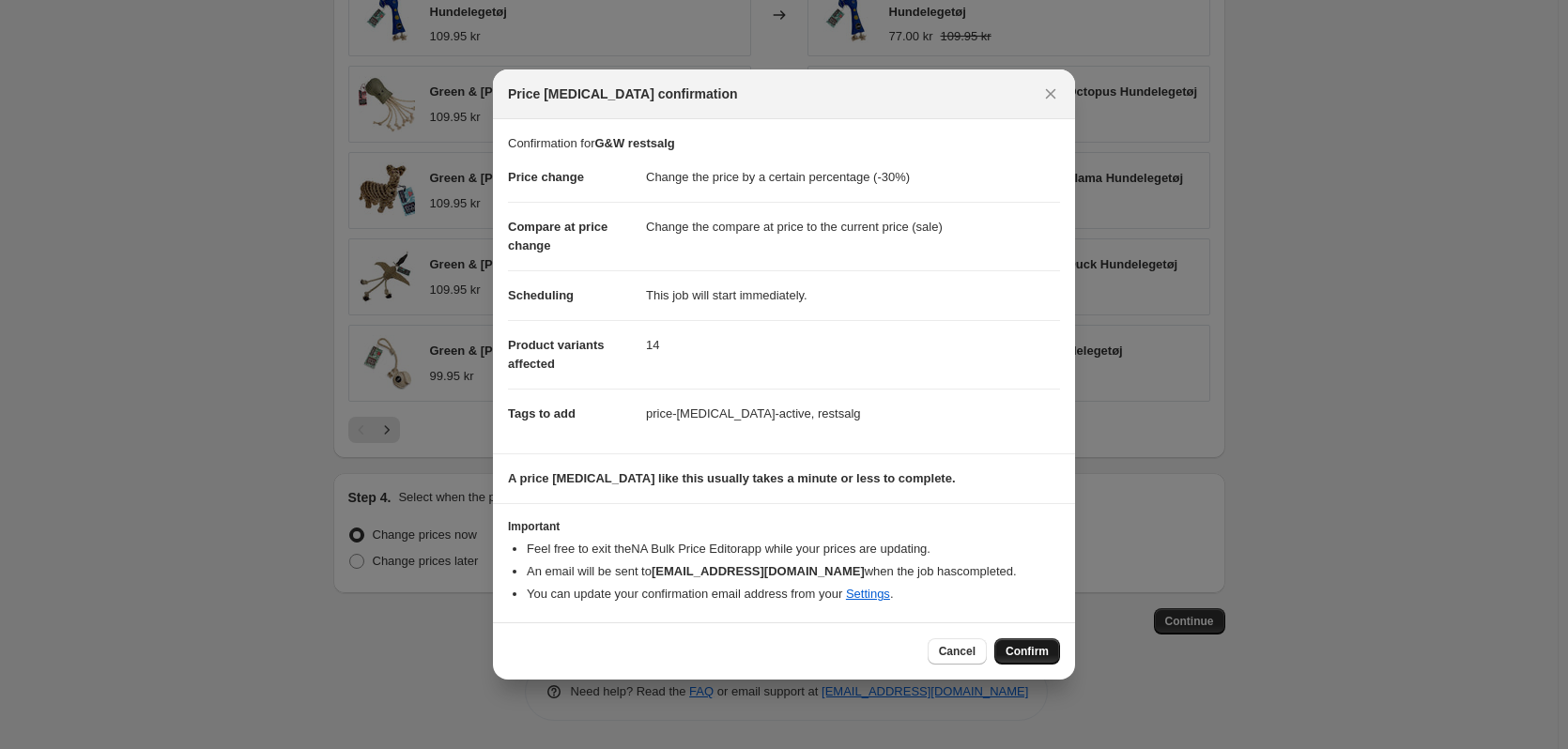
click at [1028, 646] on span "Confirm" at bounding box center [1026, 651] width 43 height 15
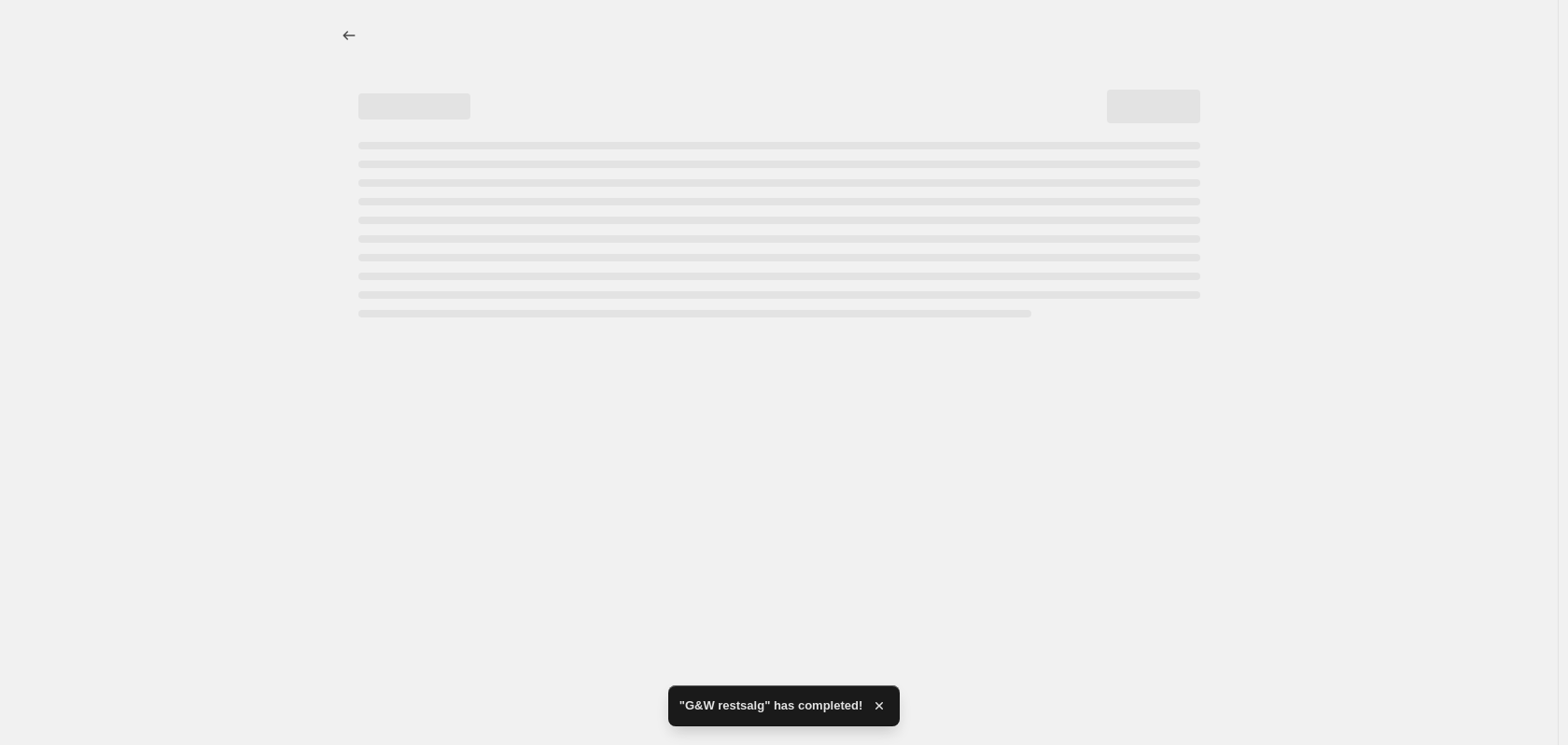
select select "percentage"
